Goal: Task Accomplishment & Management: Use online tool/utility

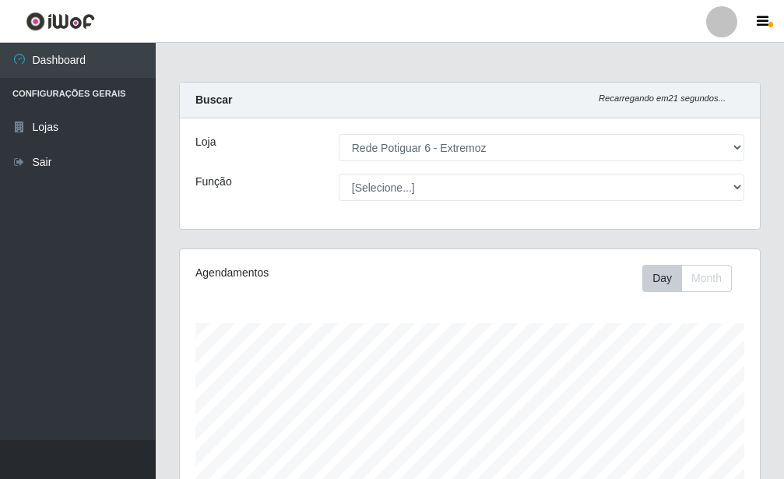
select select "80"
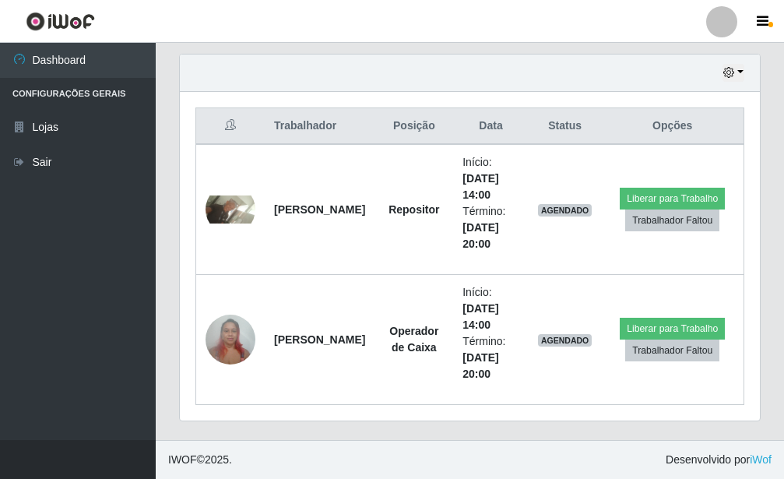
scroll to position [62, 0]
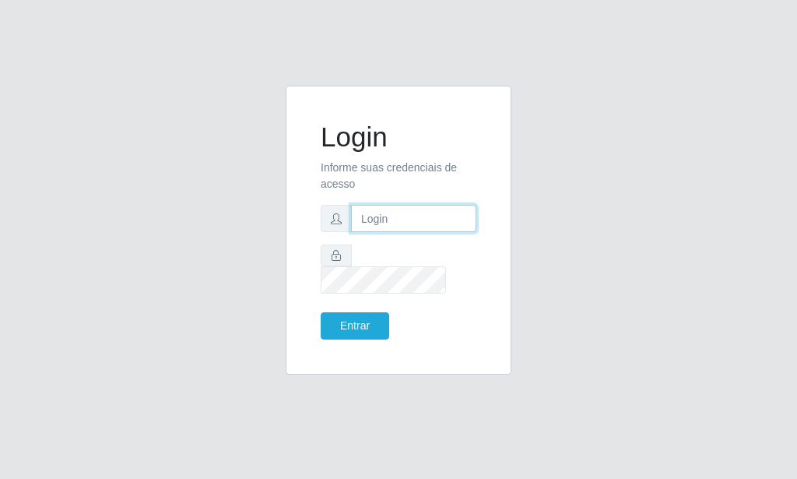
click at [382, 232] on input "text" at bounding box center [413, 218] width 125 height 27
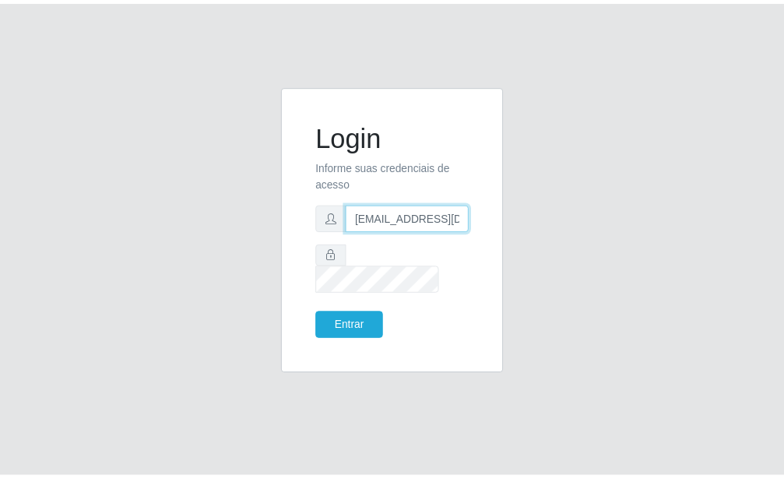
scroll to position [0, 2]
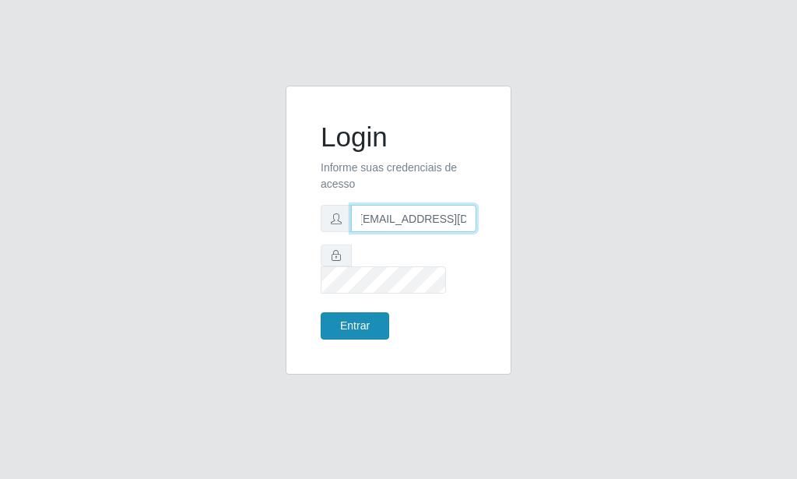
type input "lane.ag93@gmail.com"
click at [356, 312] on button "Entrar" at bounding box center [355, 325] width 69 height 27
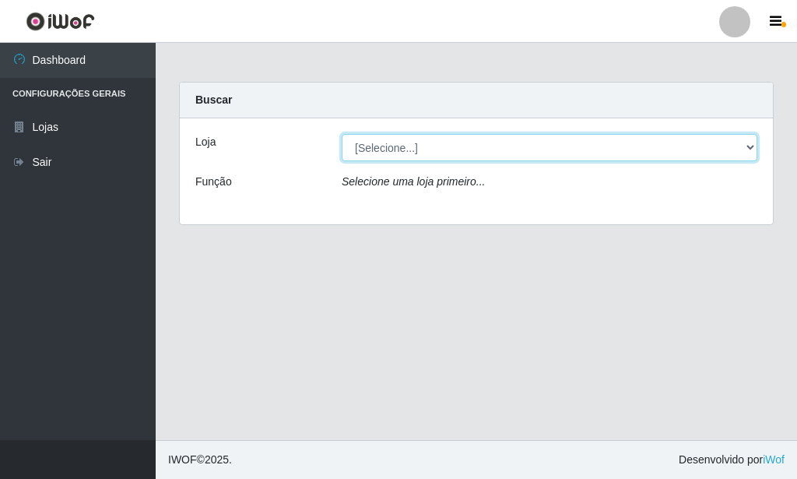
click at [342, 134] on select "[Selecione...] Rede Potiguar 6 - Extremoz" at bounding box center [550, 147] width 416 height 27
select select "80"
click option "Rede Potiguar 6 - Extremoz" at bounding box center [0, 0] width 0 height 0
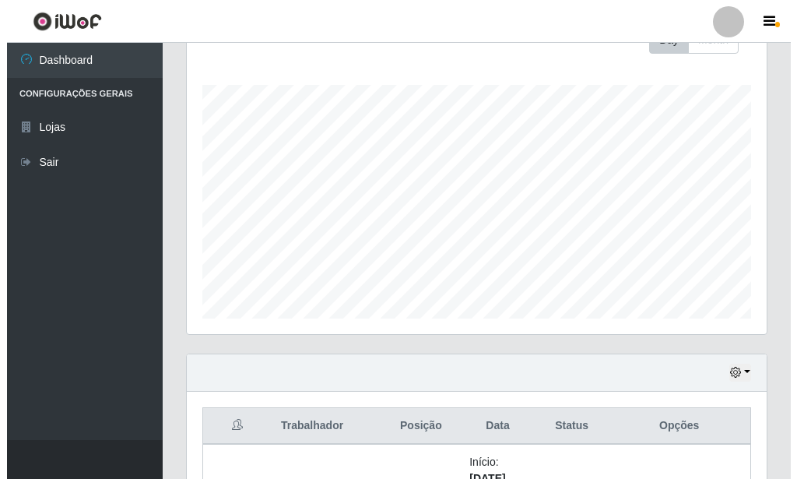
scroll to position [476, 0]
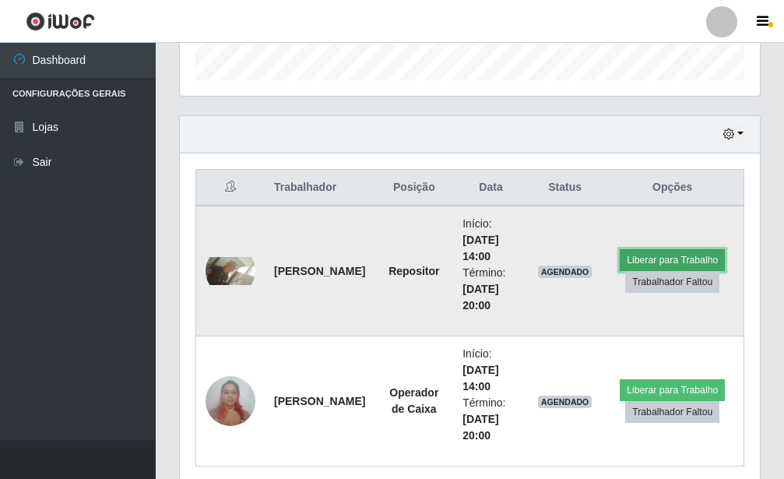
click at [700, 255] on button "Liberar para Trabalho" at bounding box center [672, 260] width 105 height 22
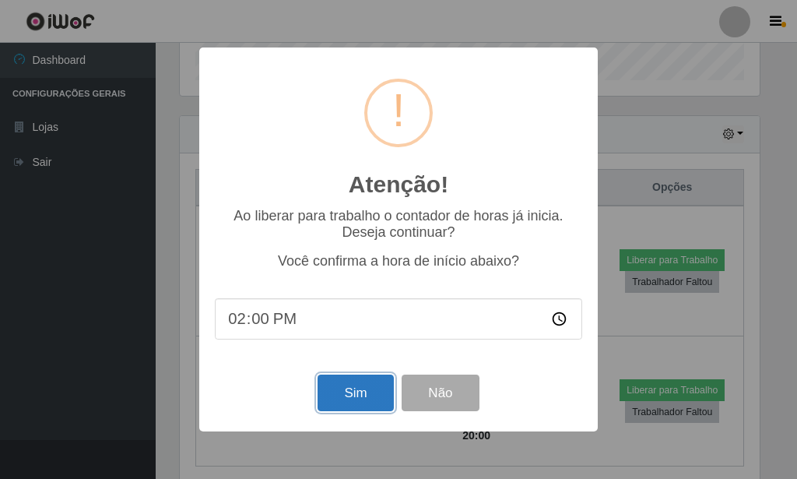
click at [374, 397] on button "Sim" at bounding box center [356, 392] width 76 height 37
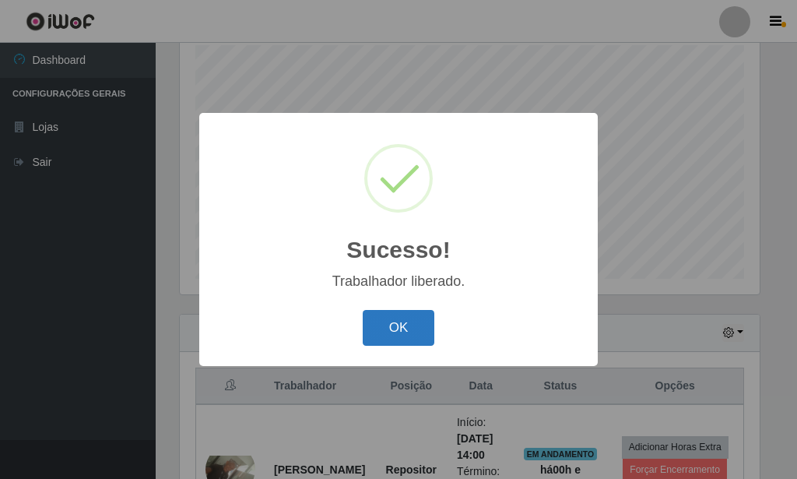
click at [413, 338] on button "OK" at bounding box center [399, 328] width 72 height 37
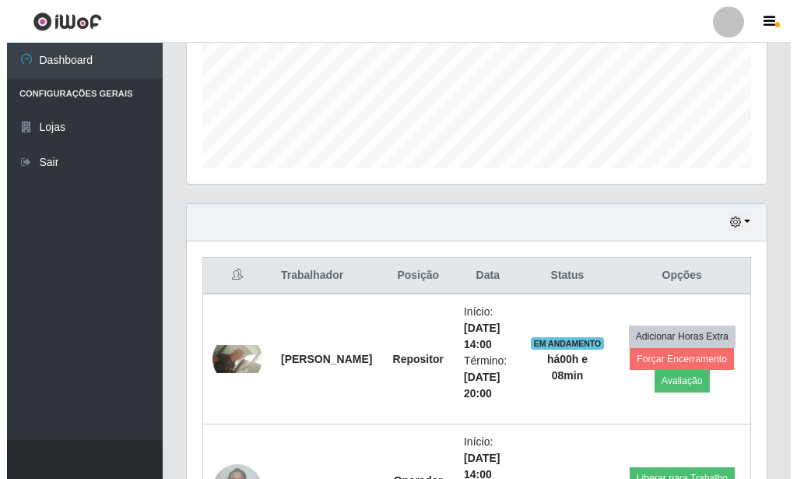
scroll to position [437, 0]
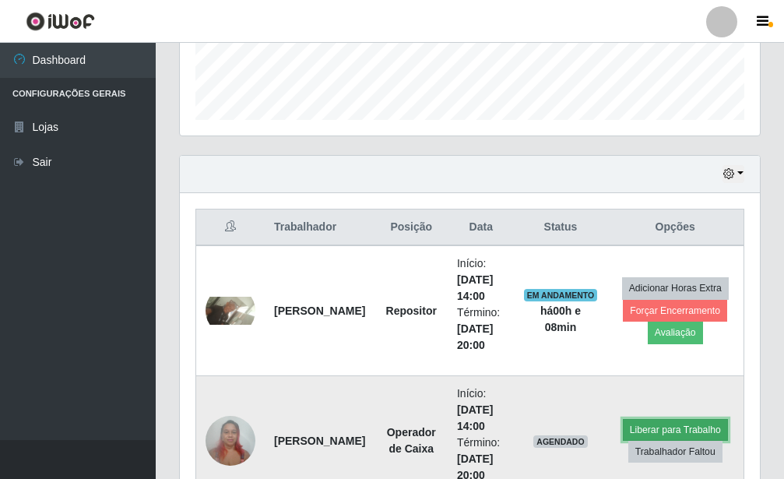
click at [697, 424] on button "Liberar para Trabalho" at bounding box center [675, 430] width 105 height 22
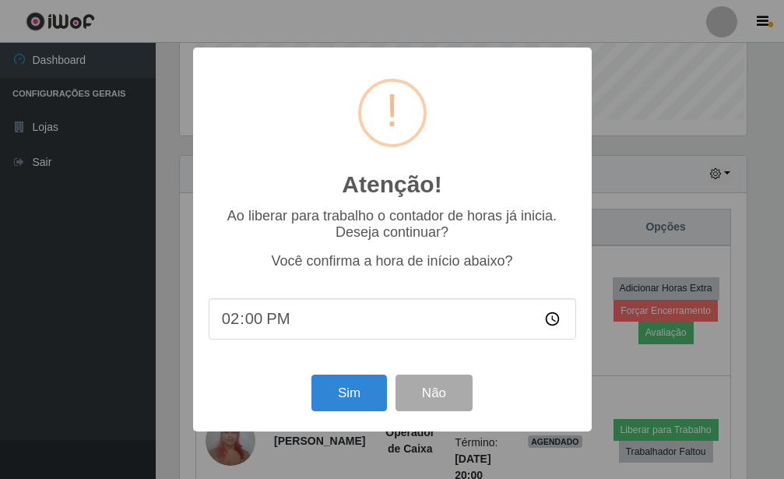
scroll to position [778256, 777999]
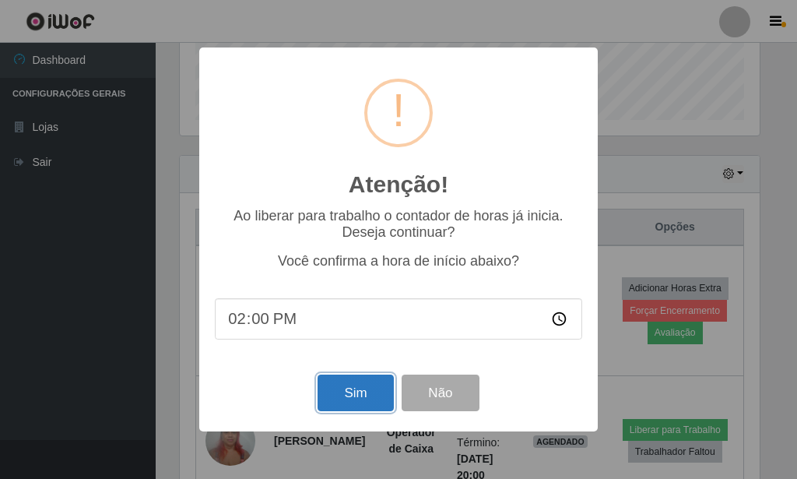
click at [363, 386] on button "Sim" at bounding box center [356, 392] width 76 height 37
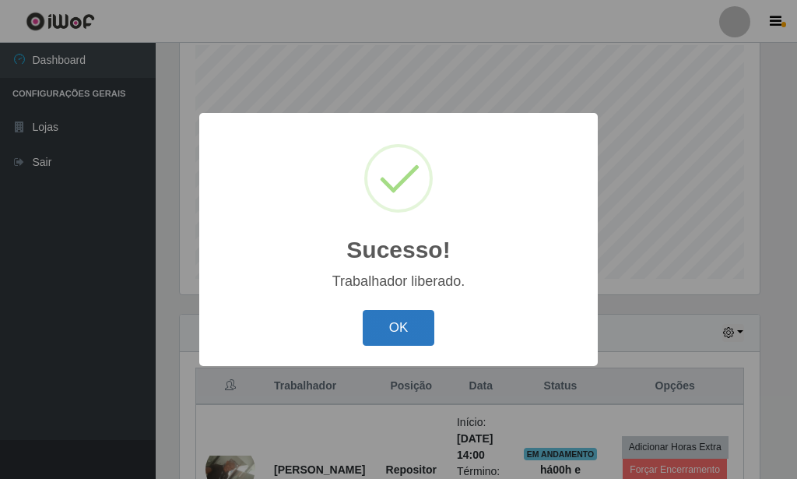
click at [390, 332] on button "OK" at bounding box center [399, 328] width 72 height 37
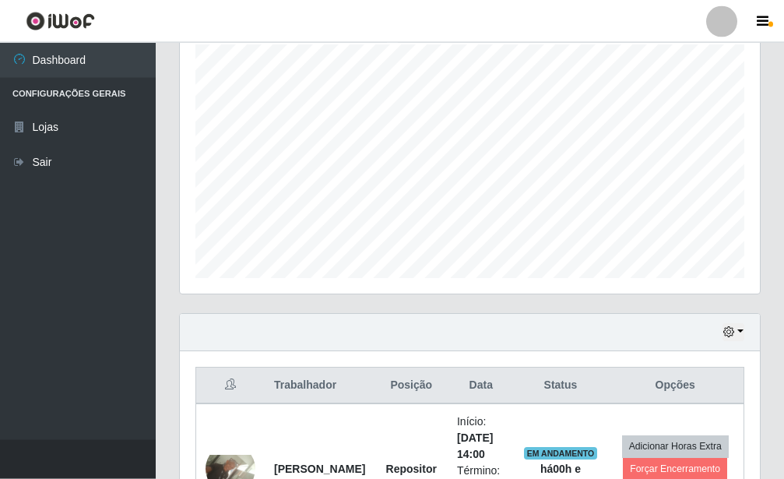
scroll to position [538, 0]
